Goal: Browse casually: Explore the website without a specific task or goal

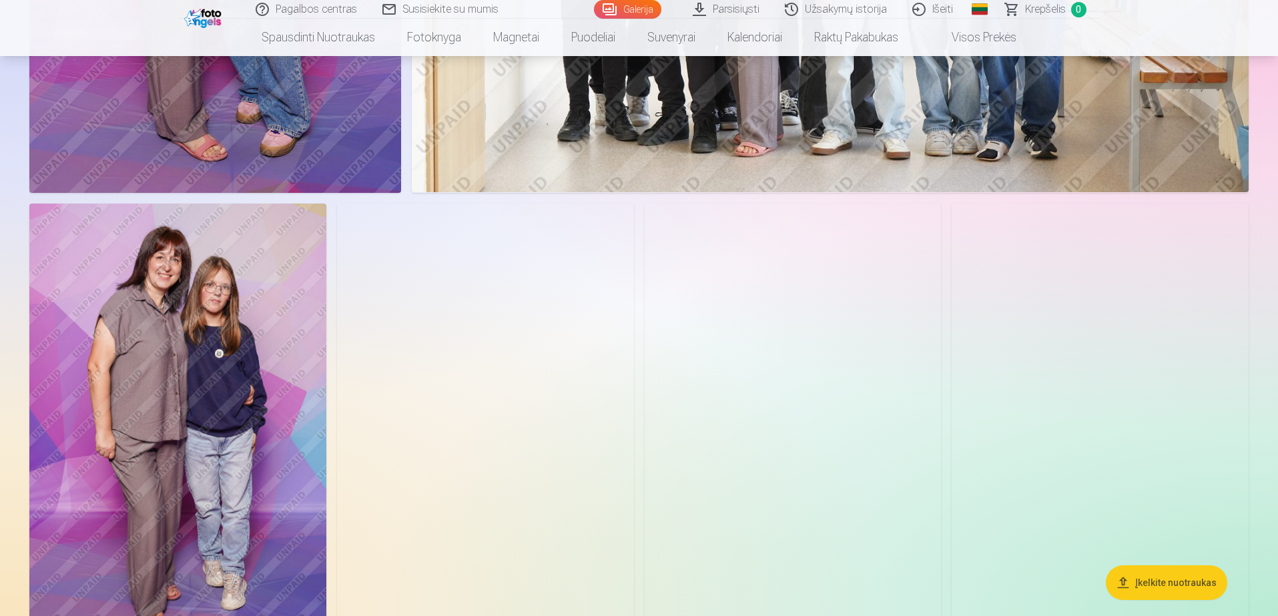
scroll to position [1001, 0]
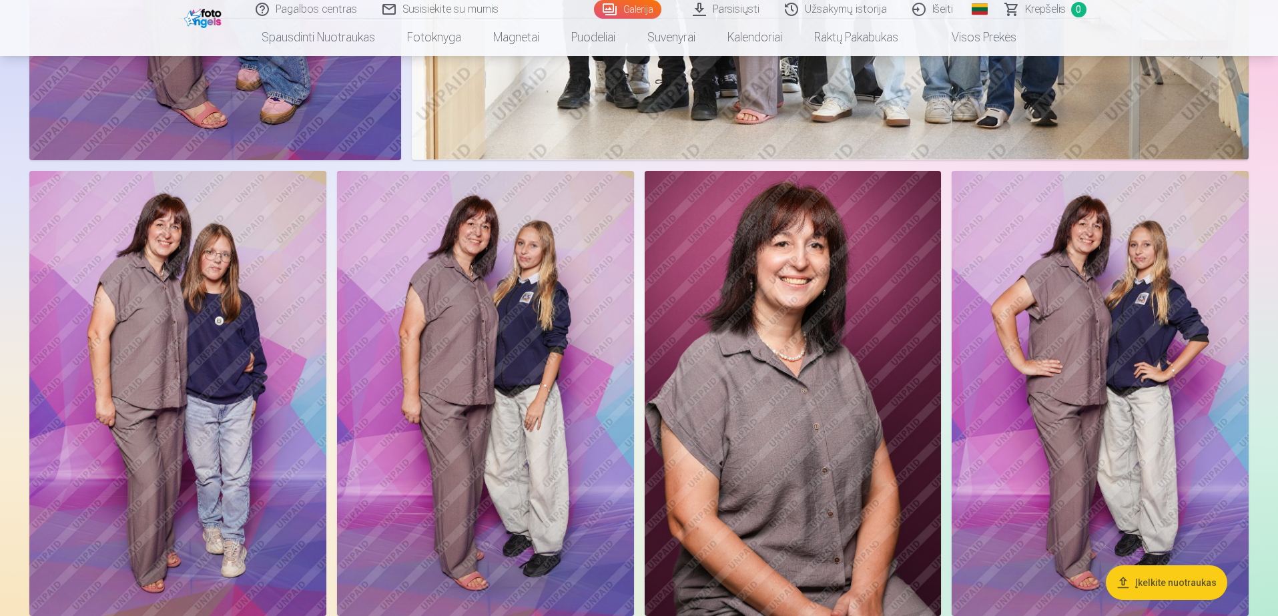
click at [191, 292] on img at bounding box center [177, 393] width 297 height 445
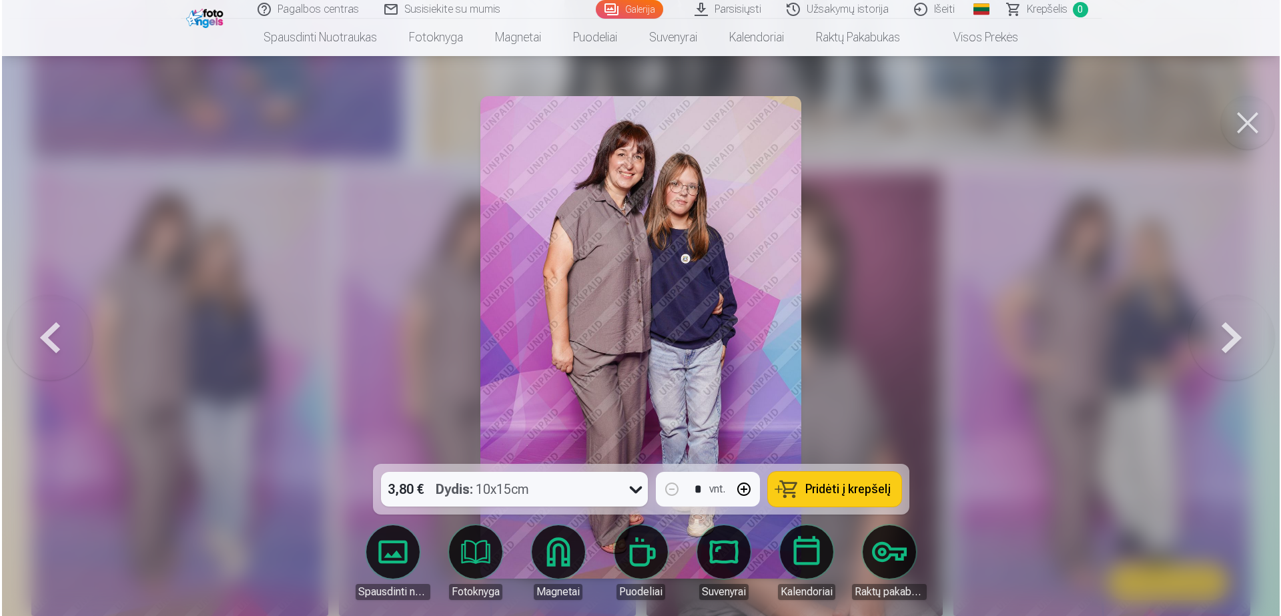
scroll to position [1002, 0]
click at [1232, 331] on button at bounding box center [1233, 337] width 85 height 226
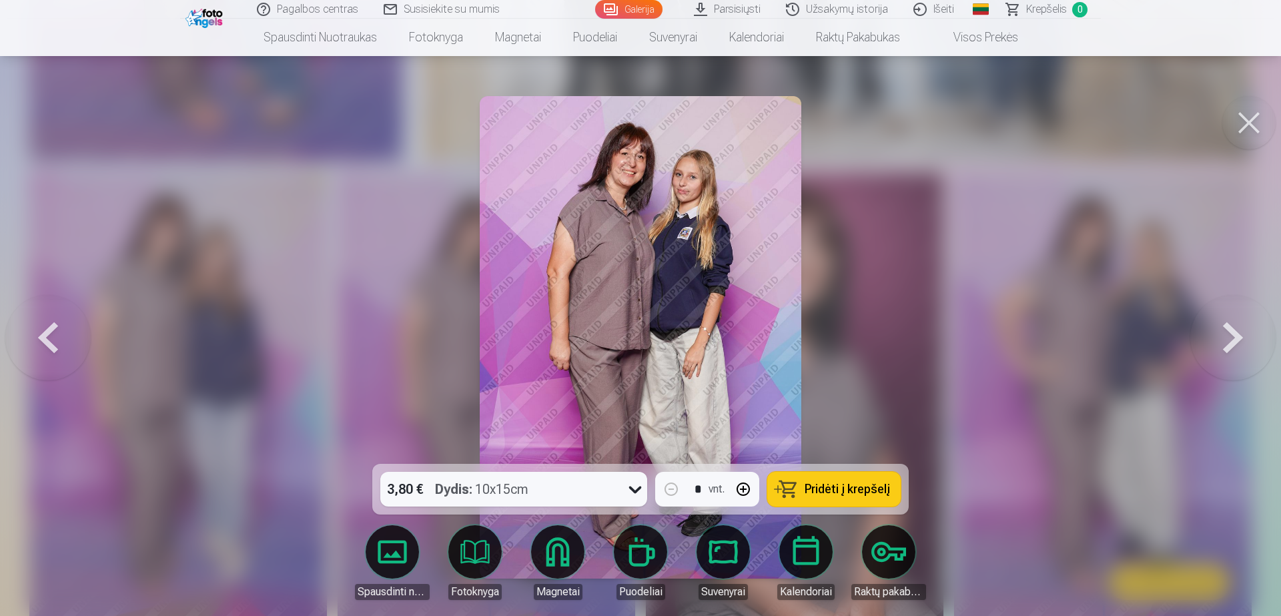
click at [1232, 331] on button at bounding box center [1233, 337] width 85 height 226
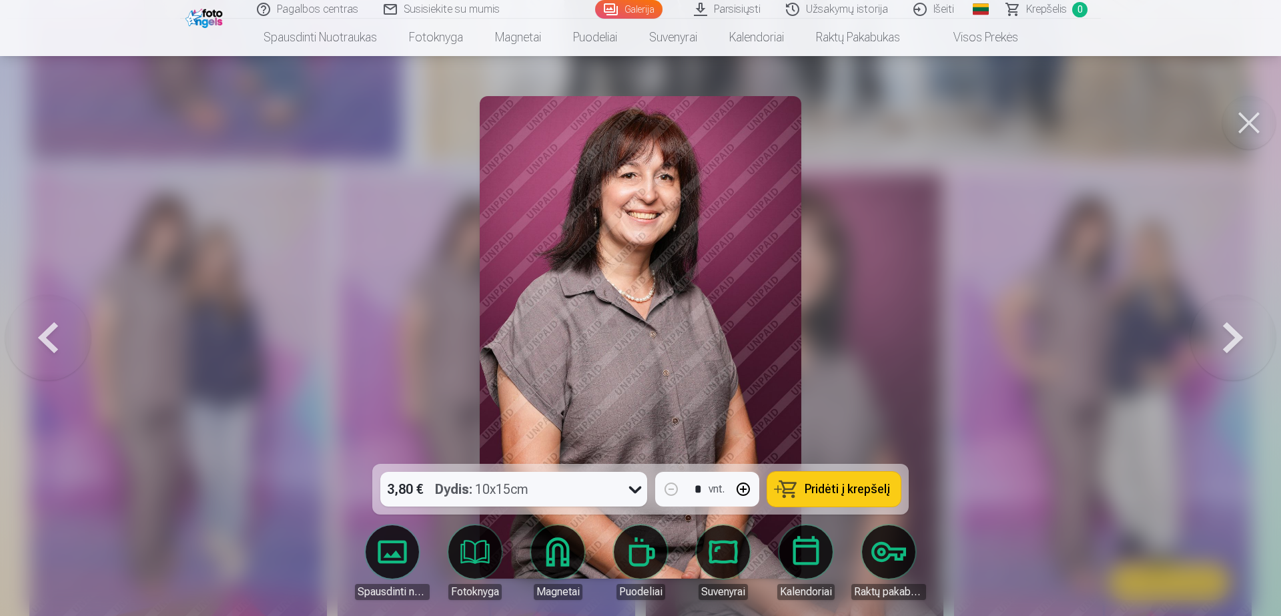
click at [254, 282] on div at bounding box center [640, 308] width 1281 height 616
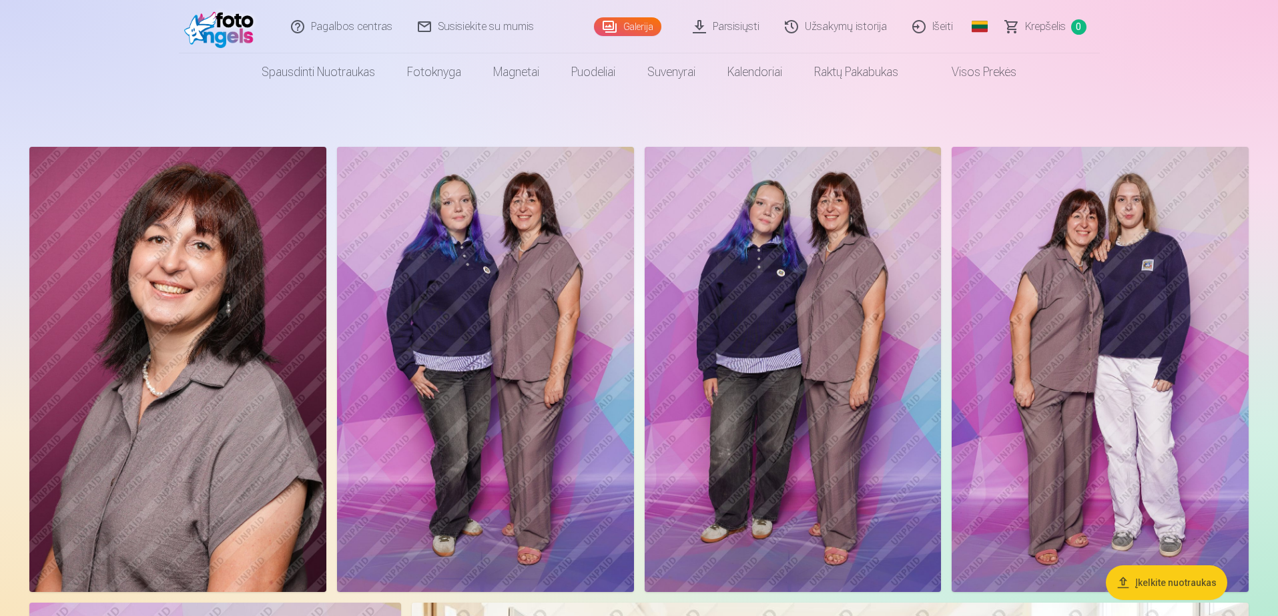
click at [144, 313] on img at bounding box center [177, 369] width 297 height 445
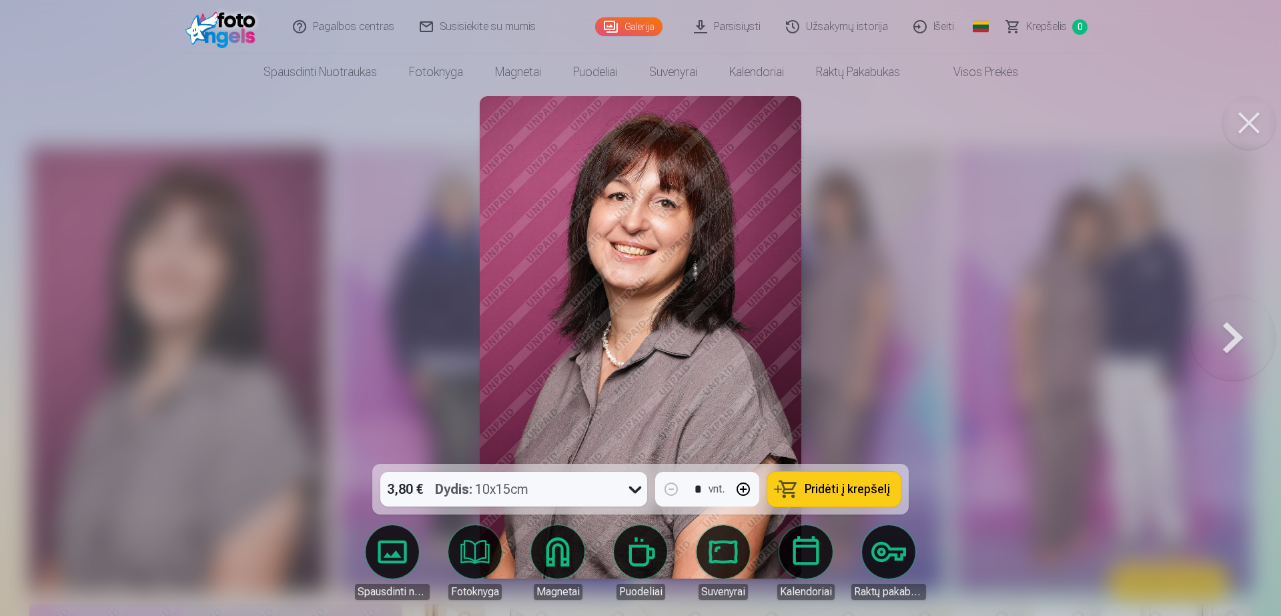
click at [1230, 343] on button at bounding box center [1233, 337] width 85 height 226
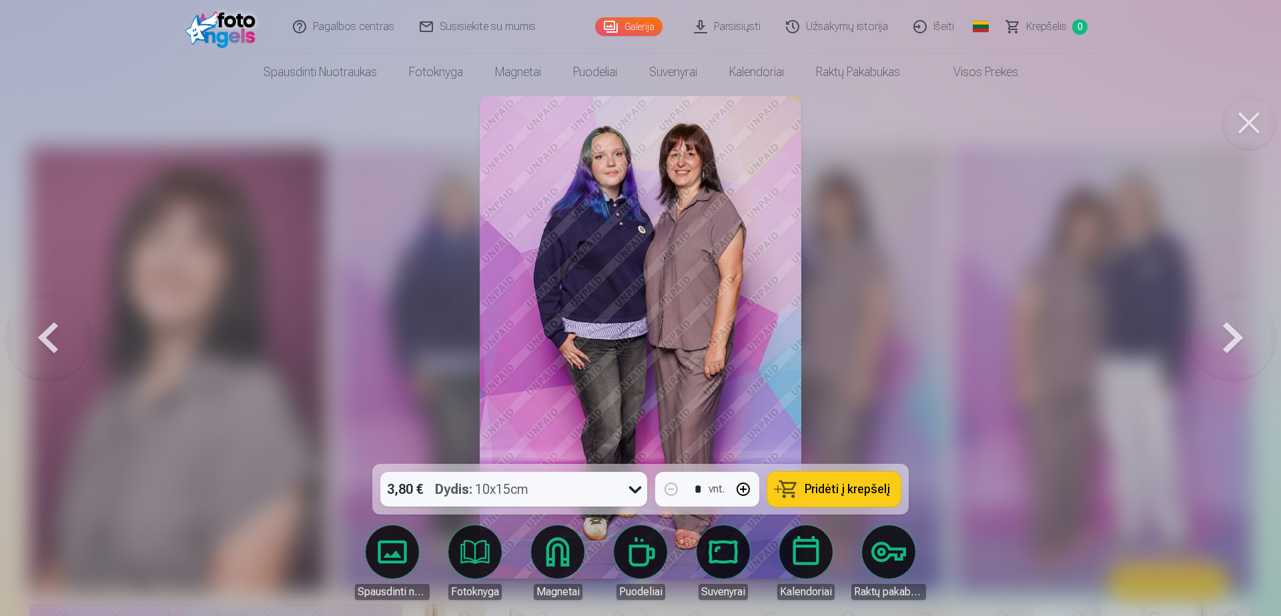
click at [1230, 343] on button at bounding box center [1233, 337] width 85 height 226
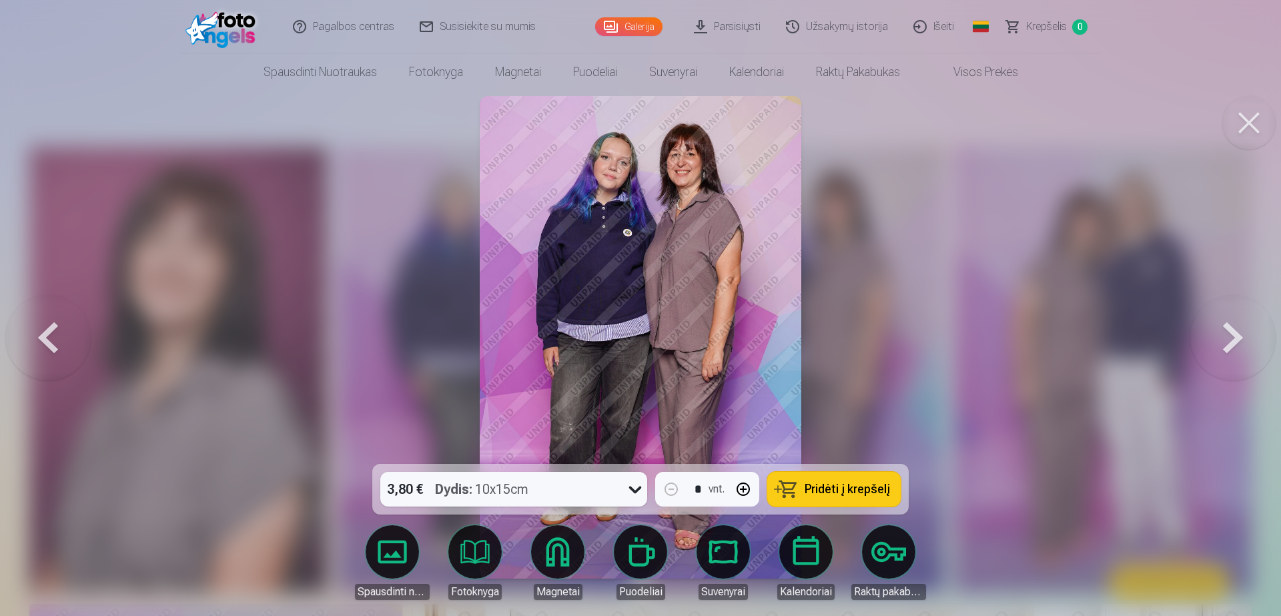
click at [1229, 343] on button at bounding box center [1233, 337] width 85 height 226
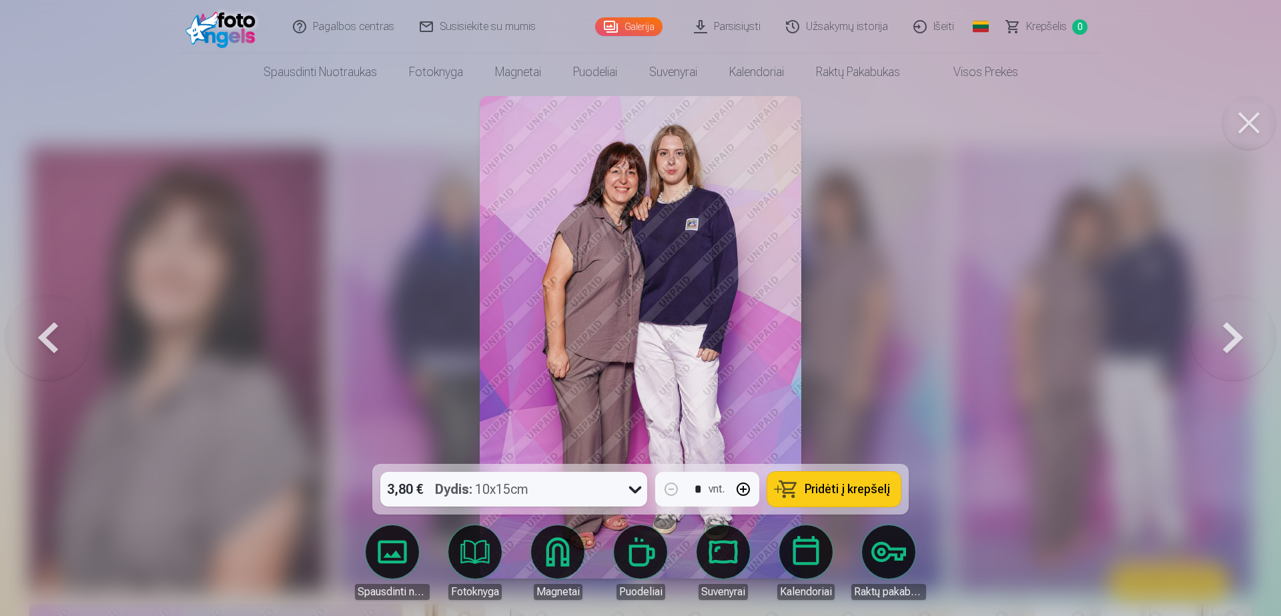
click at [1229, 343] on button at bounding box center [1233, 337] width 85 height 226
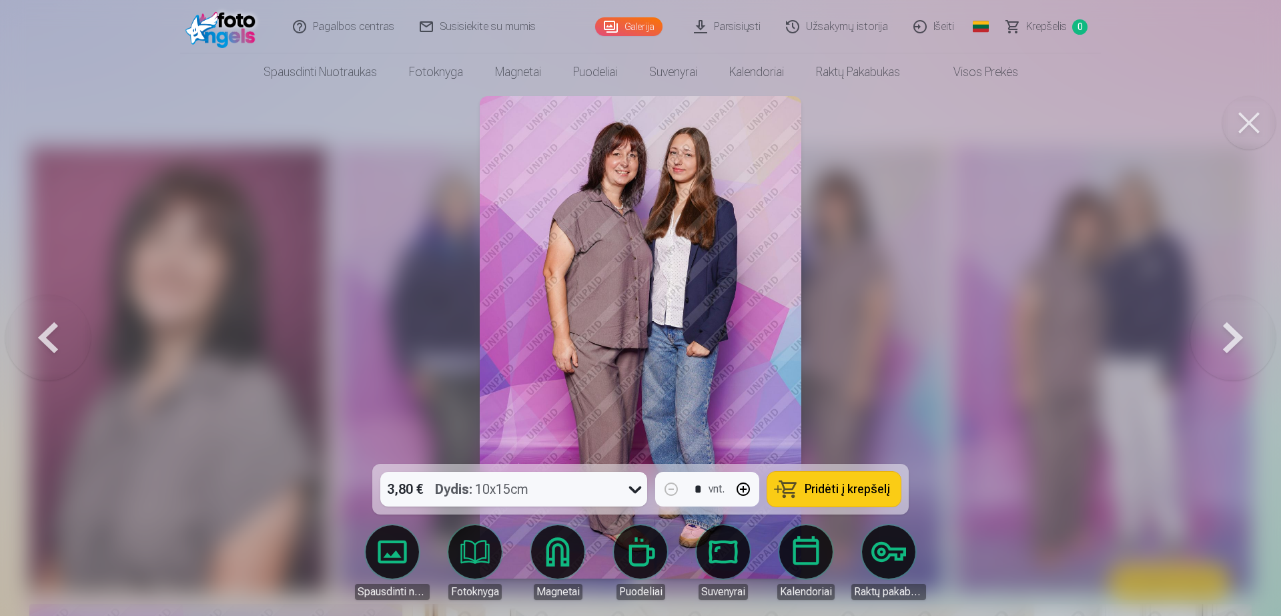
click at [49, 328] on button at bounding box center [47, 337] width 85 height 226
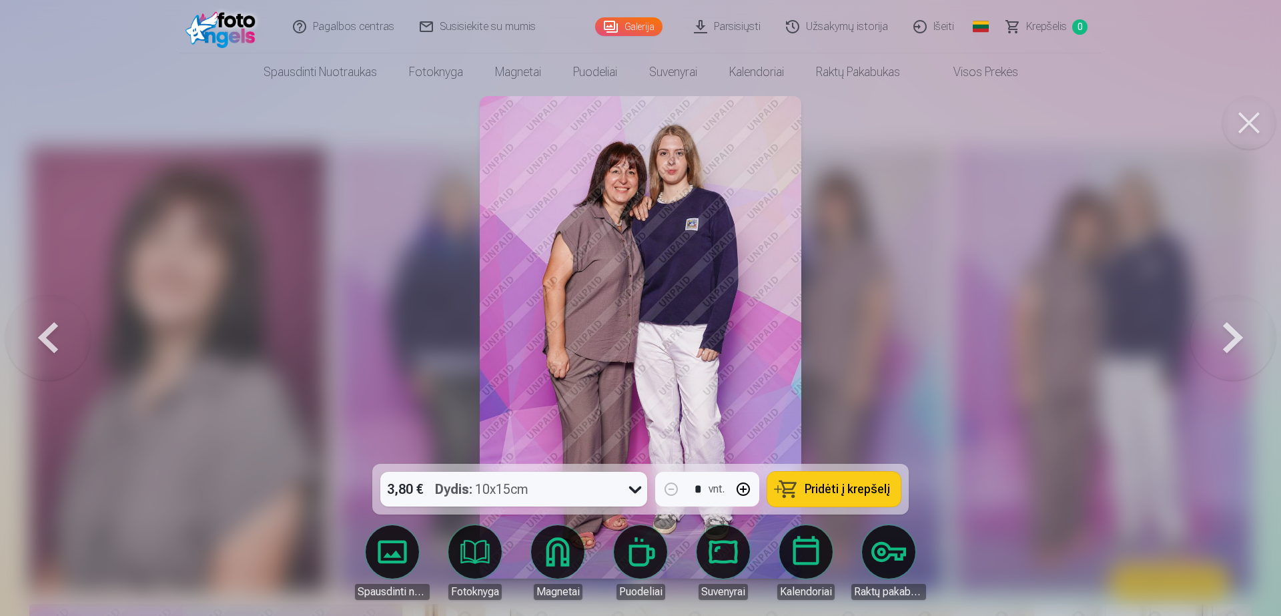
click at [1237, 320] on button at bounding box center [1233, 337] width 85 height 226
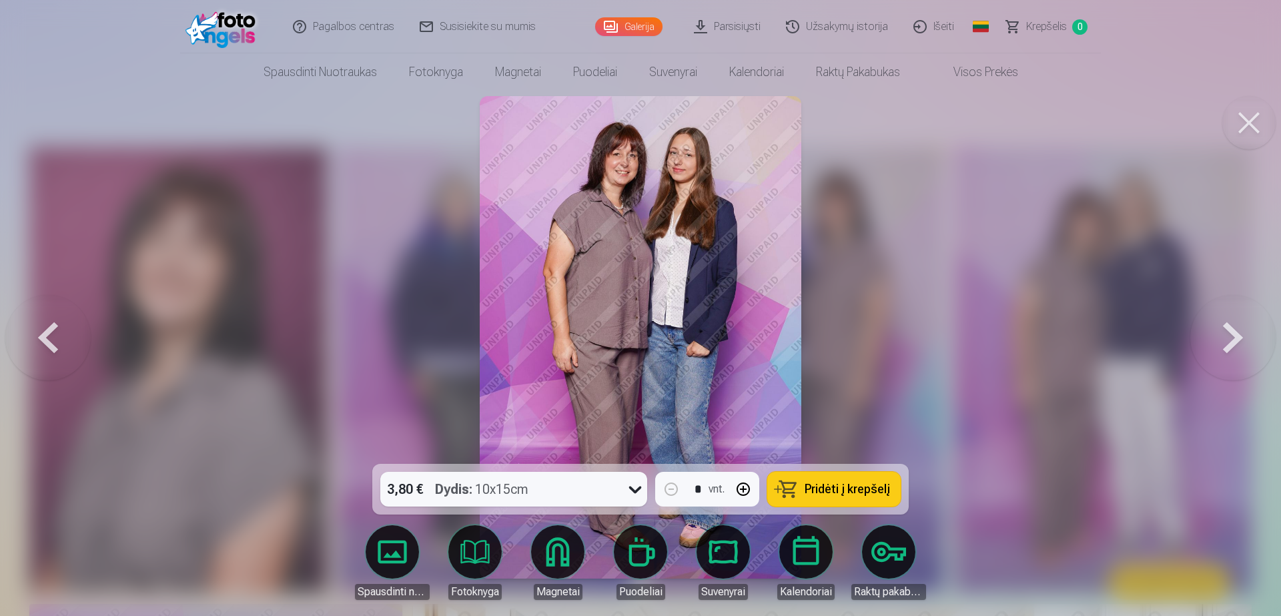
click at [1241, 322] on button at bounding box center [1233, 337] width 85 height 226
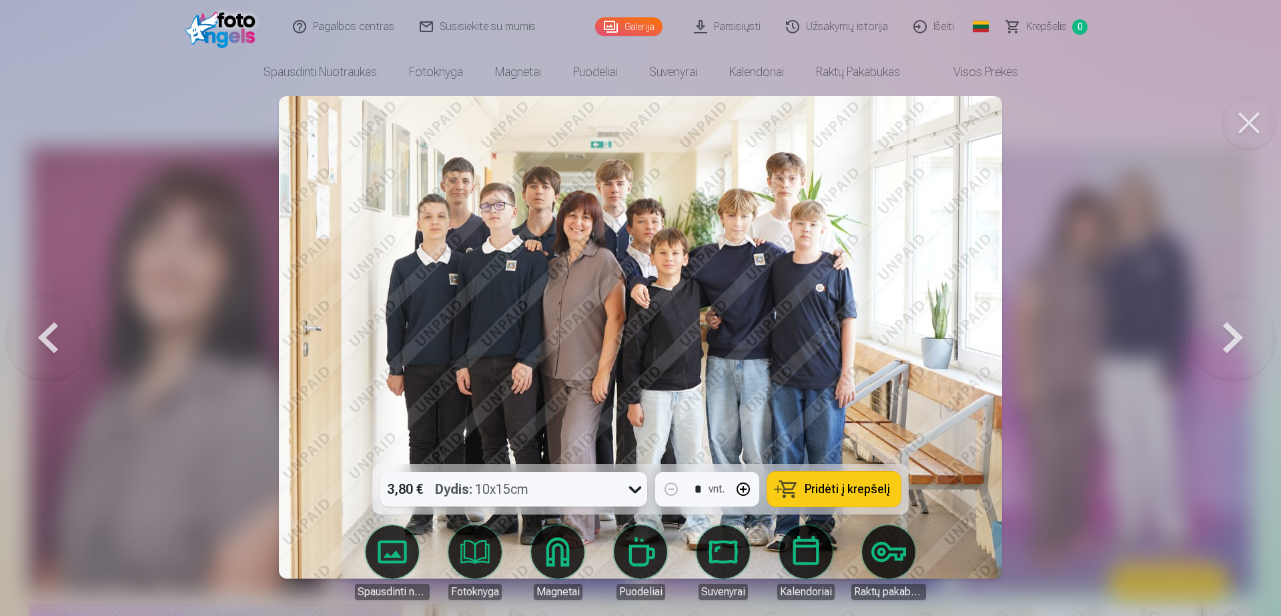
click at [1234, 338] on button at bounding box center [1233, 337] width 85 height 226
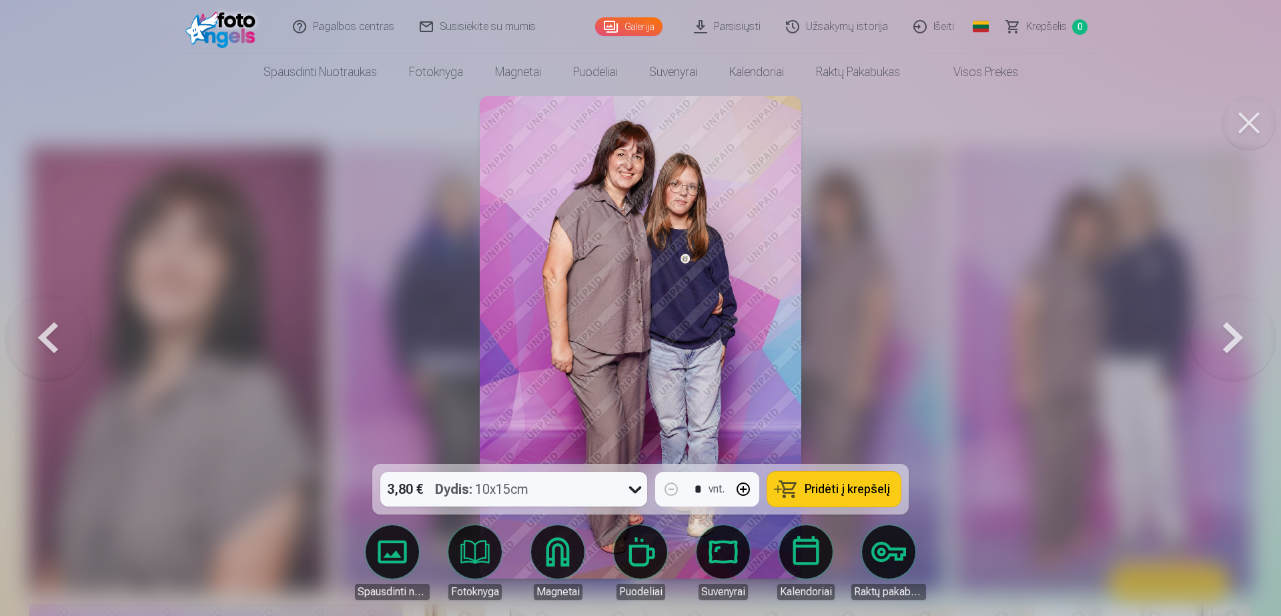
click at [1234, 338] on button at bounding box center [1233, 337] width 85 height 226
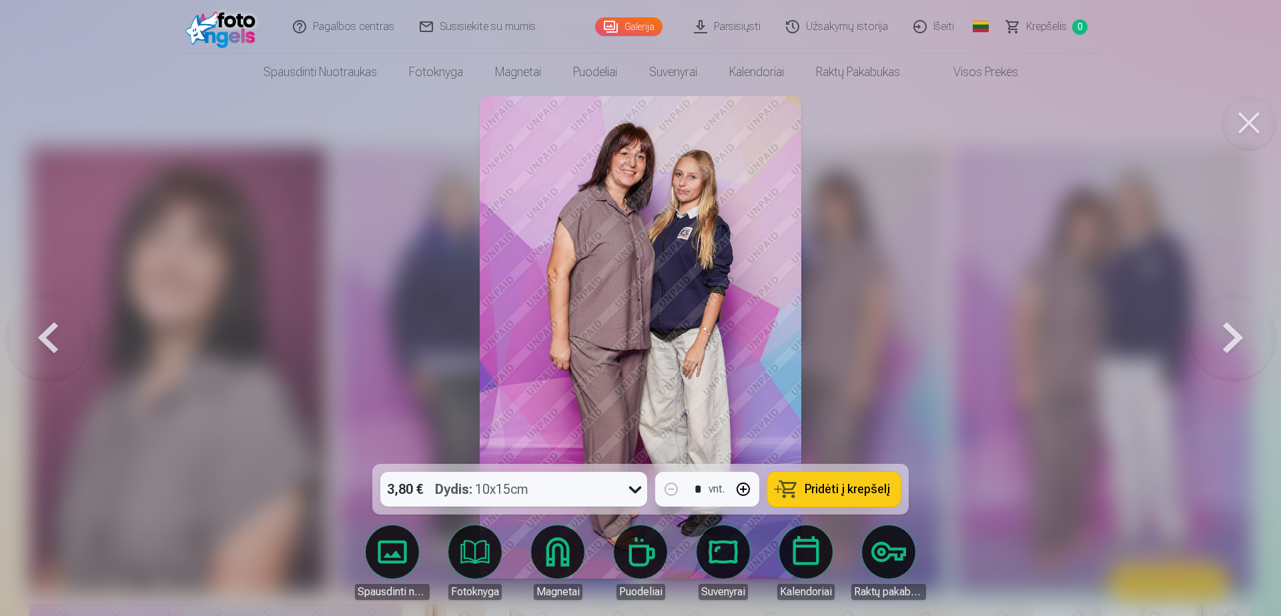
click at [1232, 328] on button at bounding box center [1233, 337] width 85 height 226
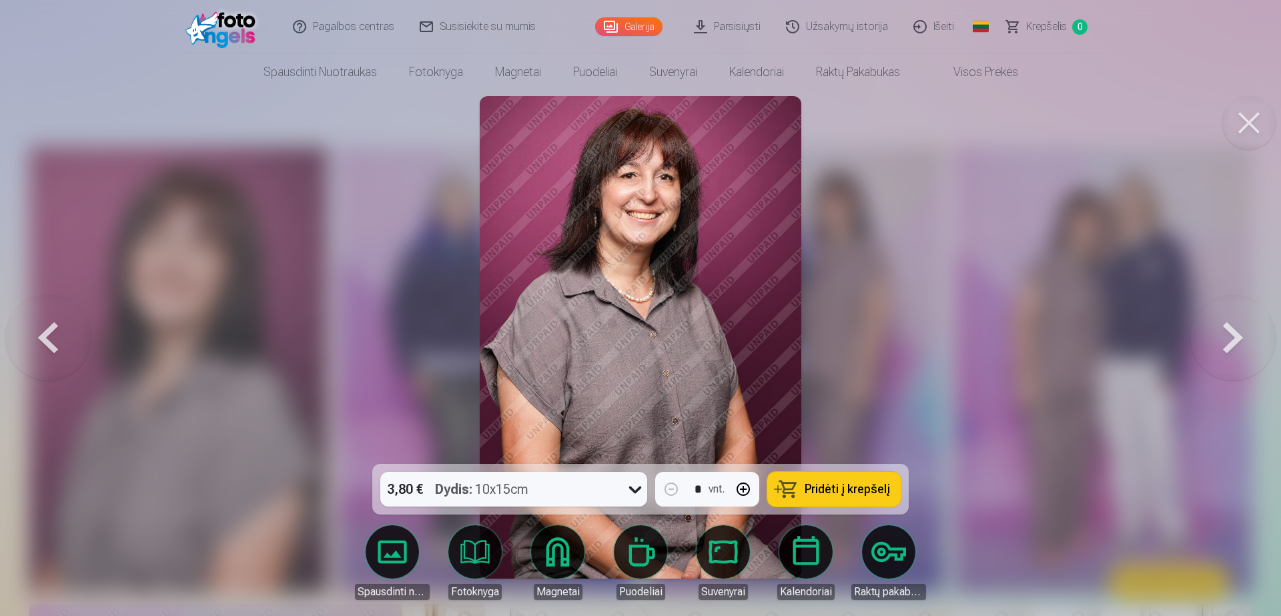
click at [1232, 328] on button at bounding box center [1233, 337] width 85 height 226
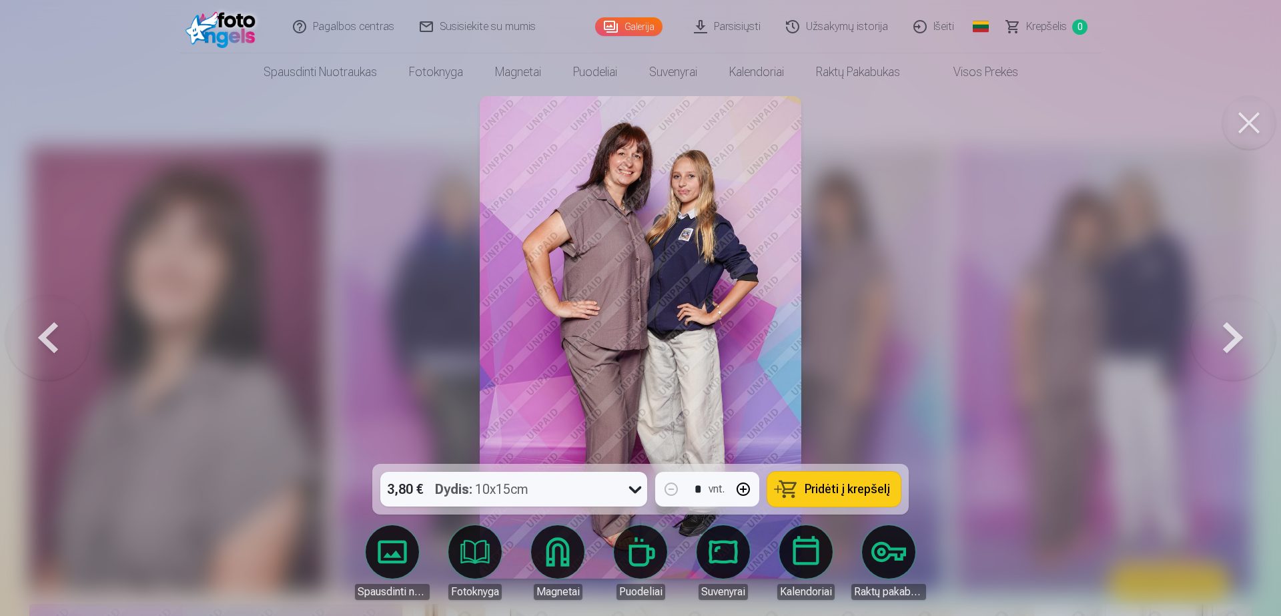
click at [1232, 328] on button at bounding box center [1233, 337] width 85 height 226
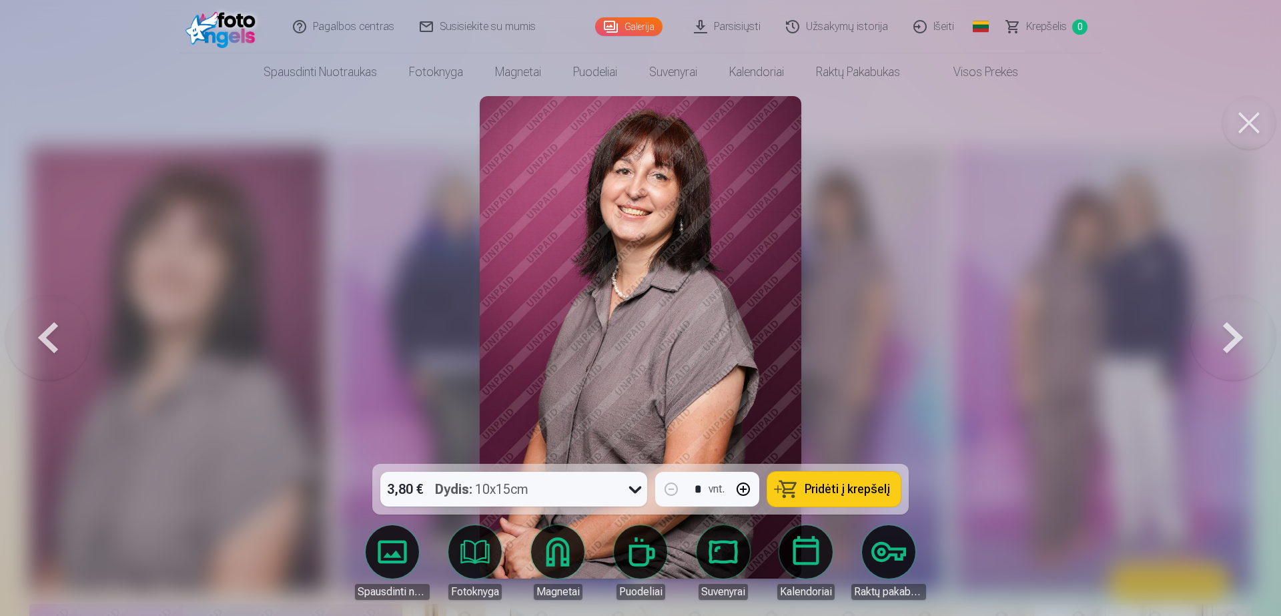
click at [1232, 328] on button at bounding box center [1233, 337] width 85 height 226
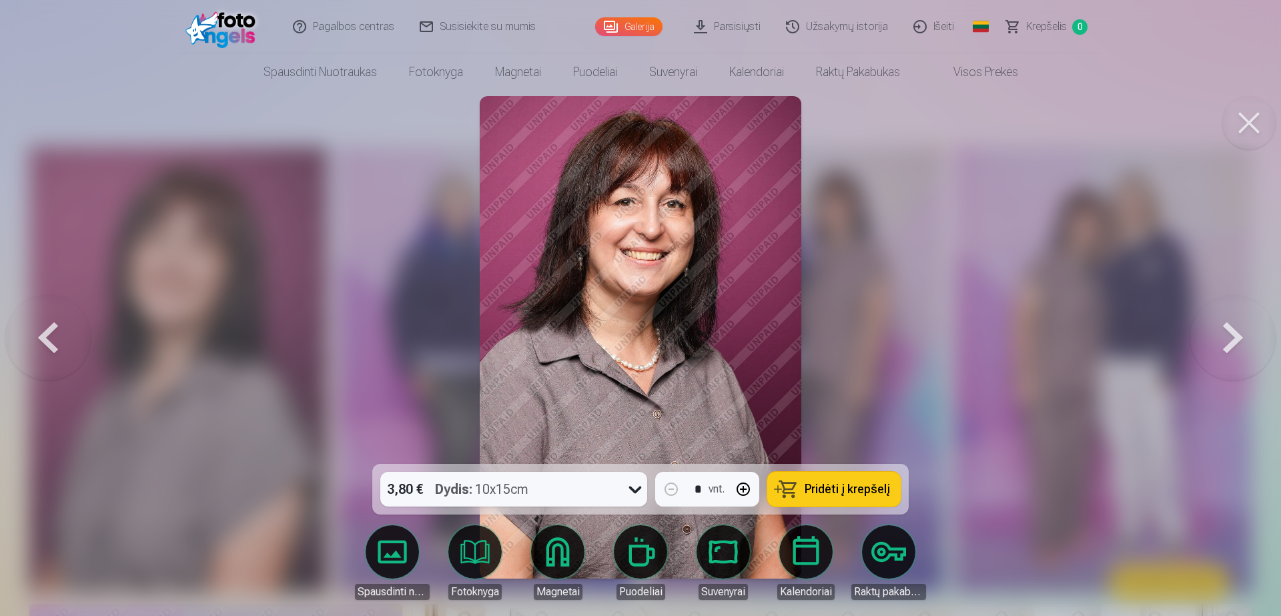
click at [1232, 328] on button at bounding box center [1233, 337] width 85 height 226
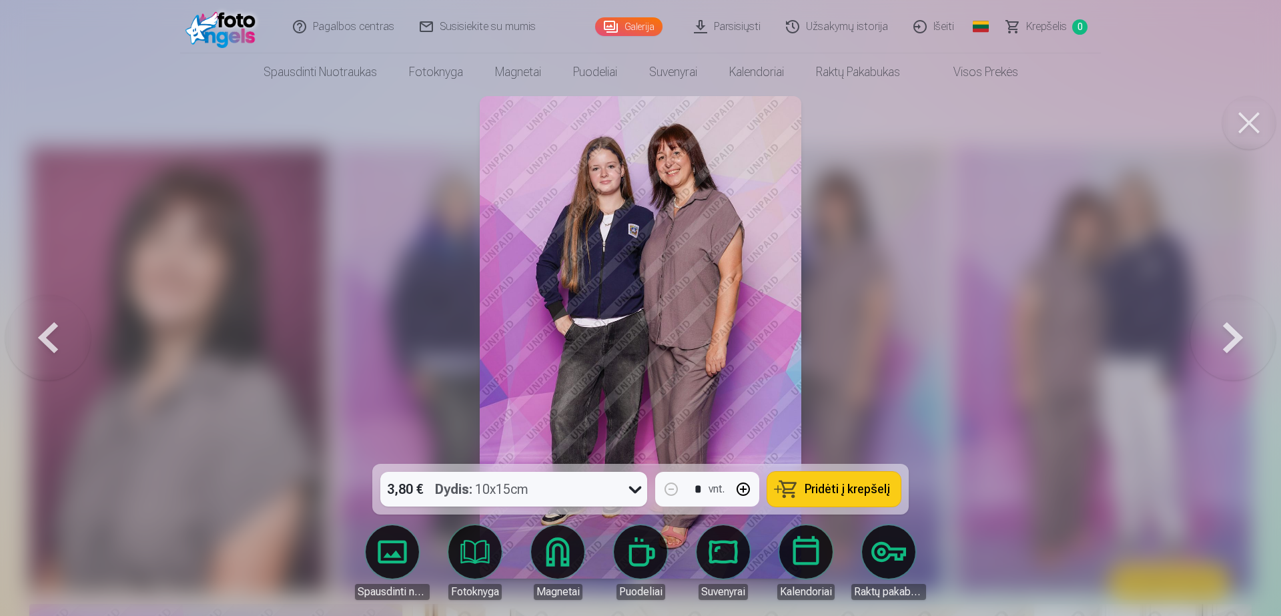
click at [1232, 328] on button at bounding box center [1233, 337] width 85 height 226
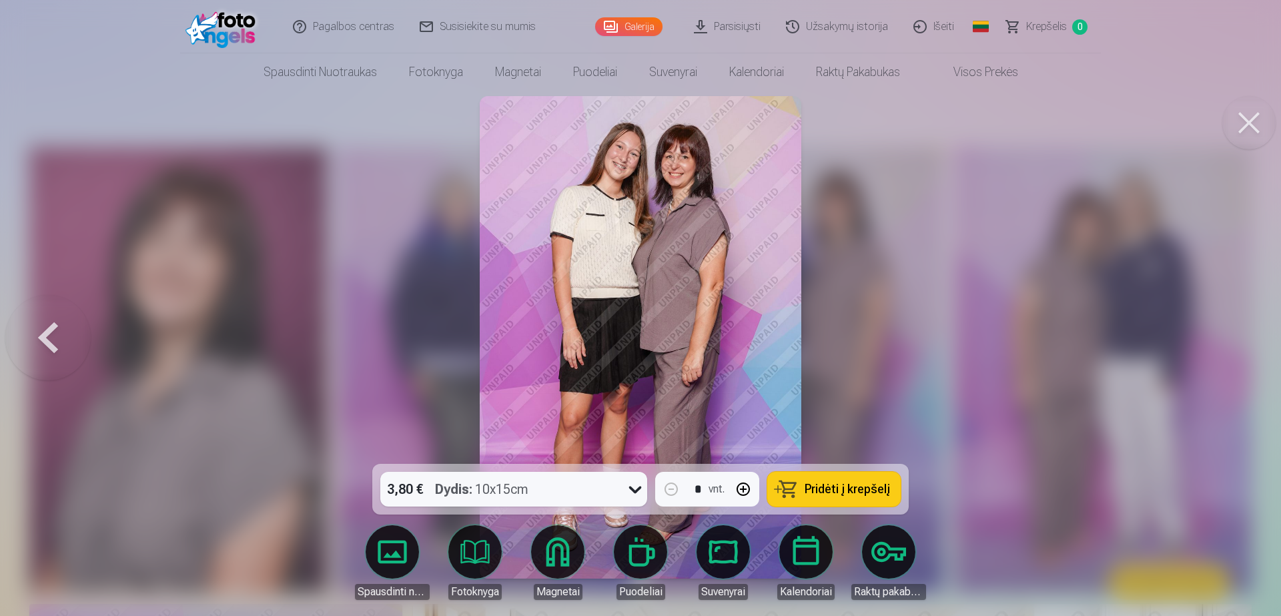
click at [1203, 344] on div at bounding box center [640, 308] width 1281 height 616
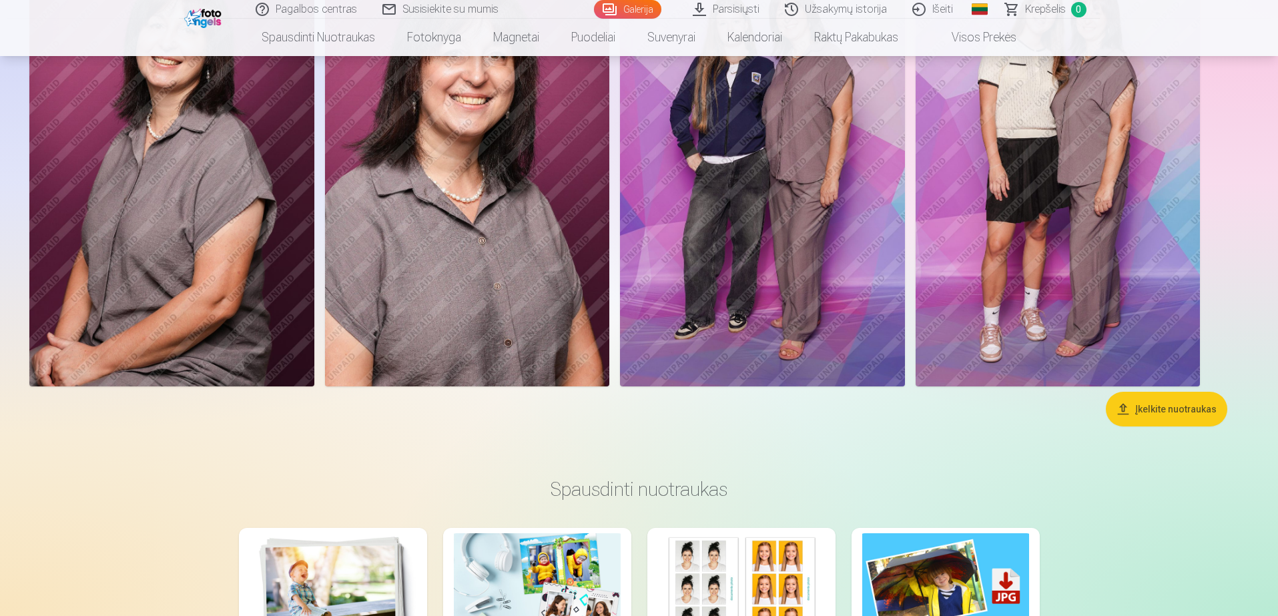
scroll to position [1268, 0]
